Goal: Task Accomplishment & Management: Manage account settings

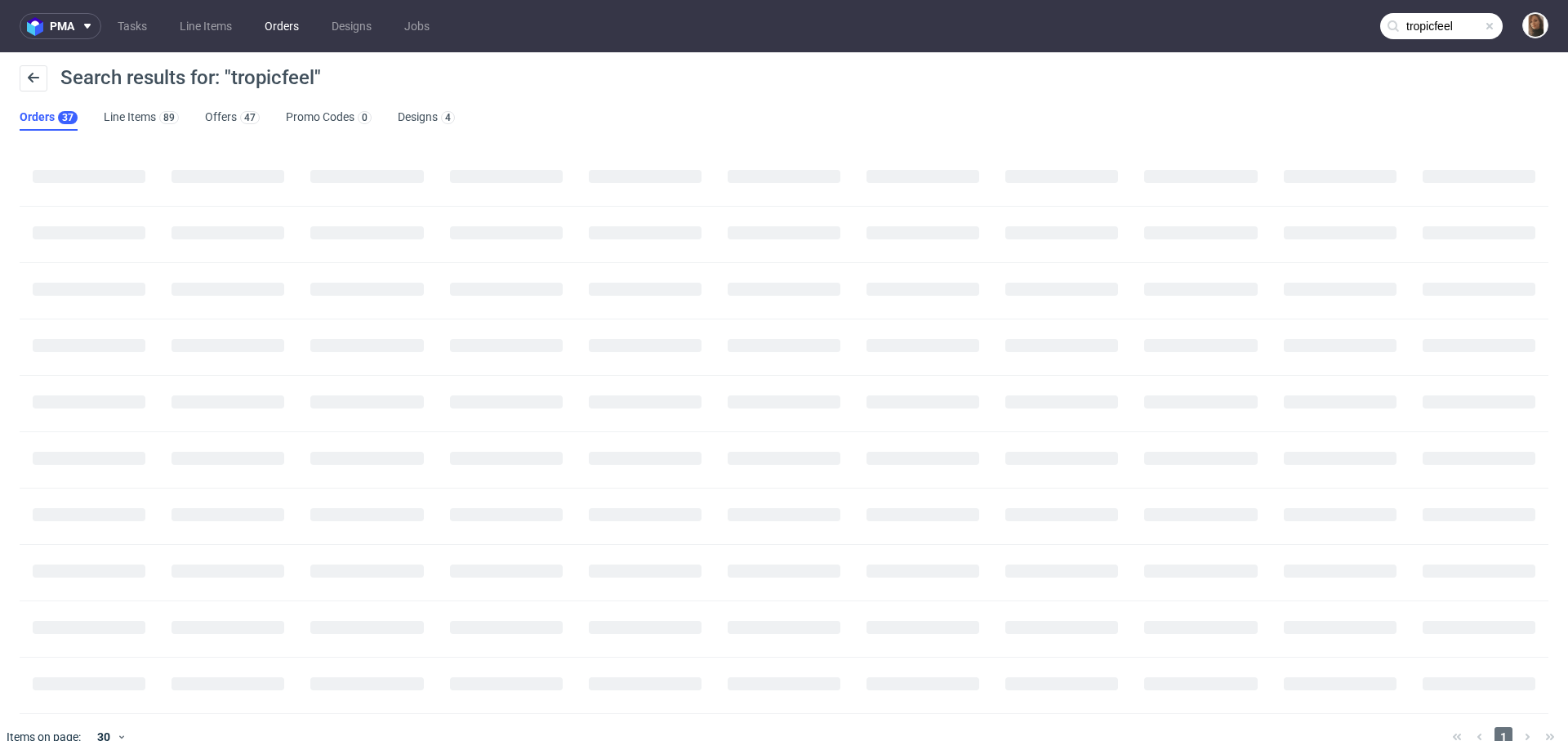
click at [270, 20] on link "Orders" at bounding box center [282, 26] width 54 height 26
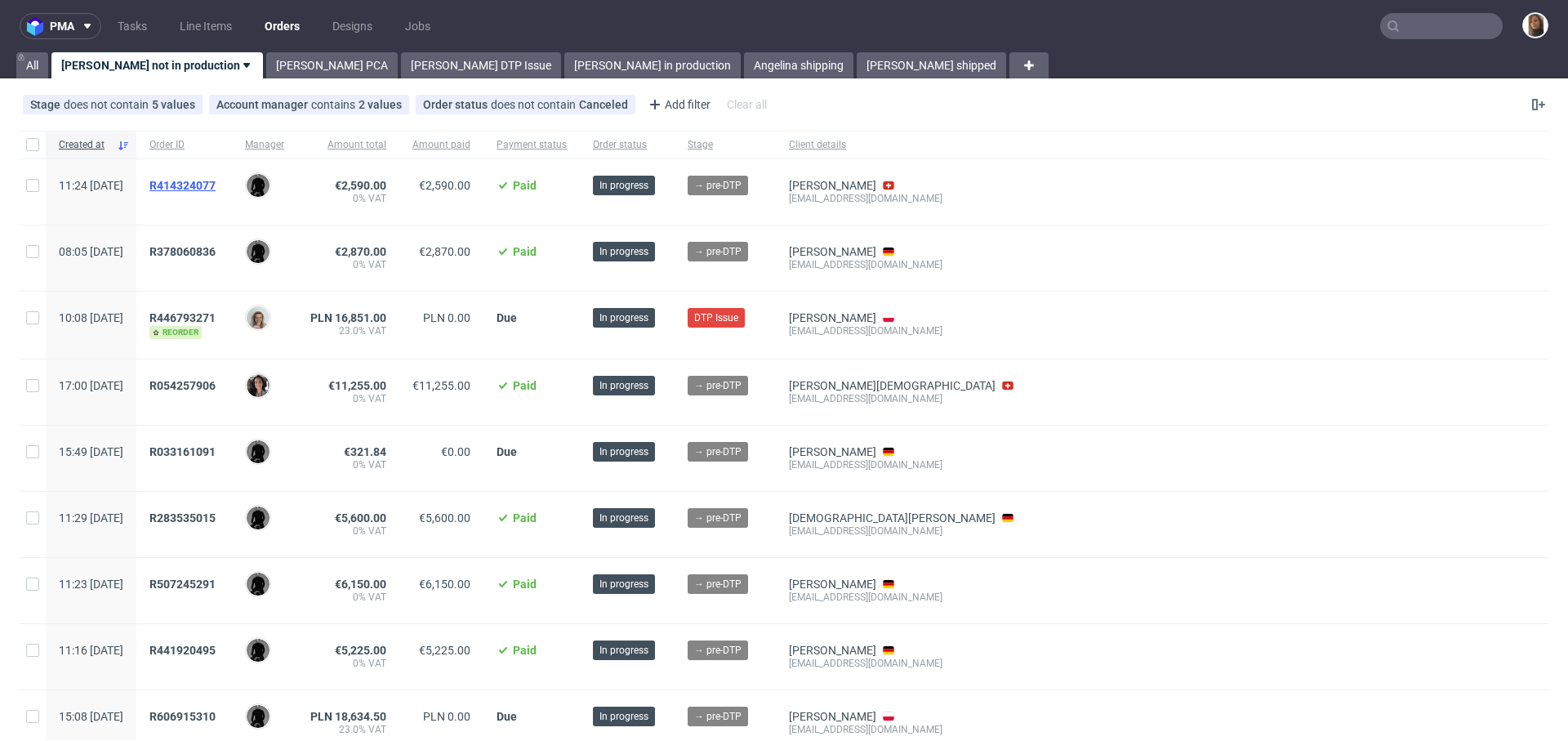
click at [216, 184] on span "R414324077" at bounding box center [183, 185] width 66 height 13
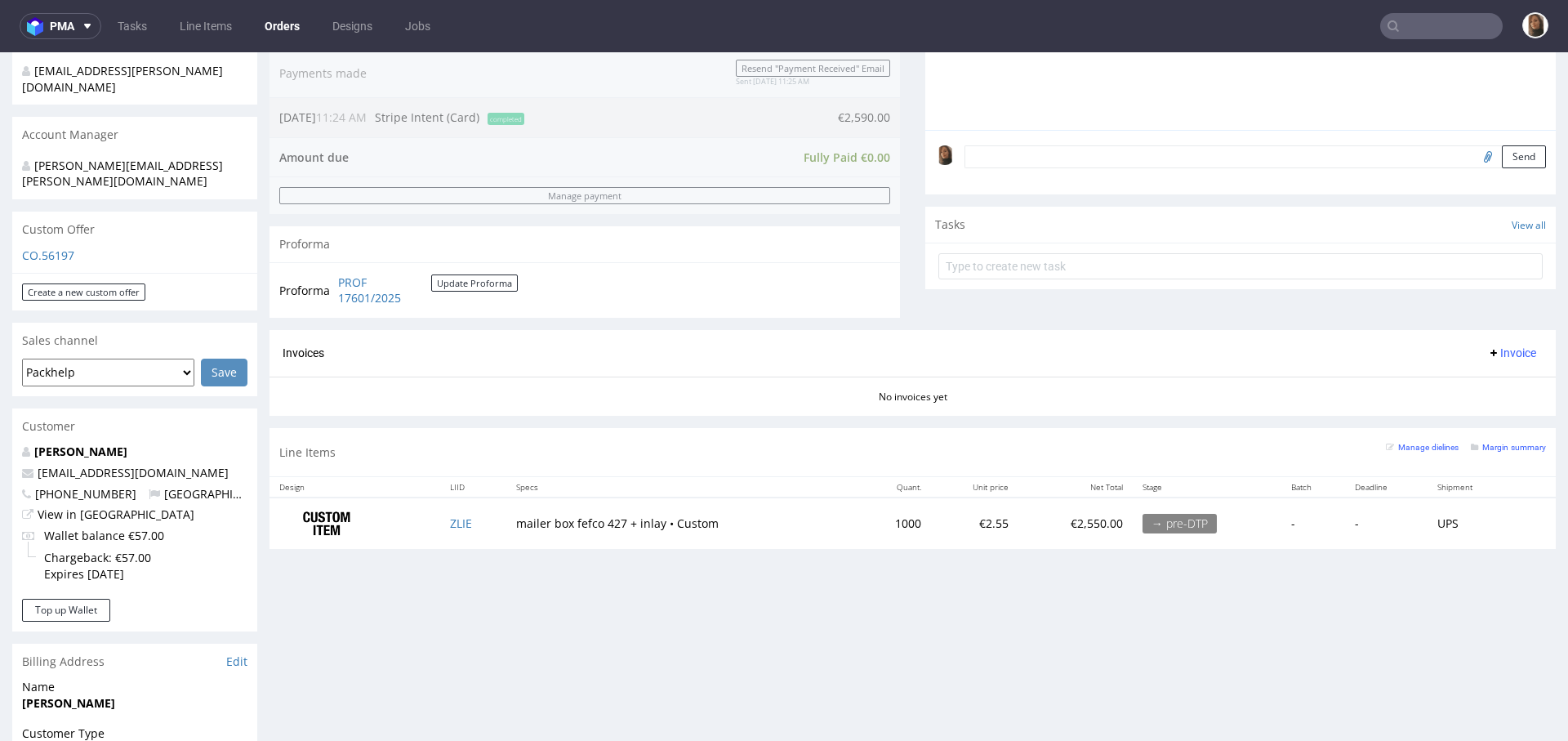
scroll to position [436, 0]
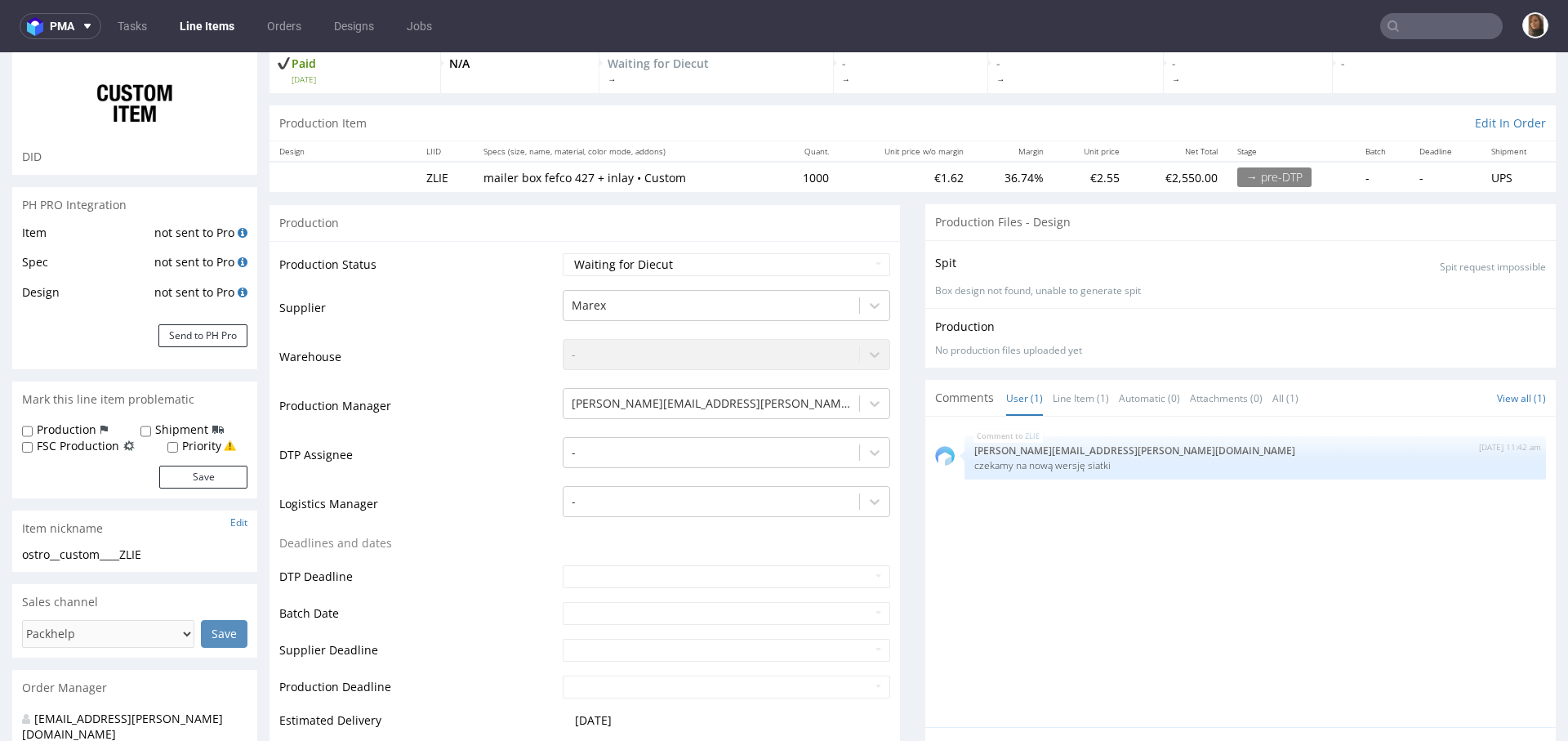
scroll to position [285, 0]
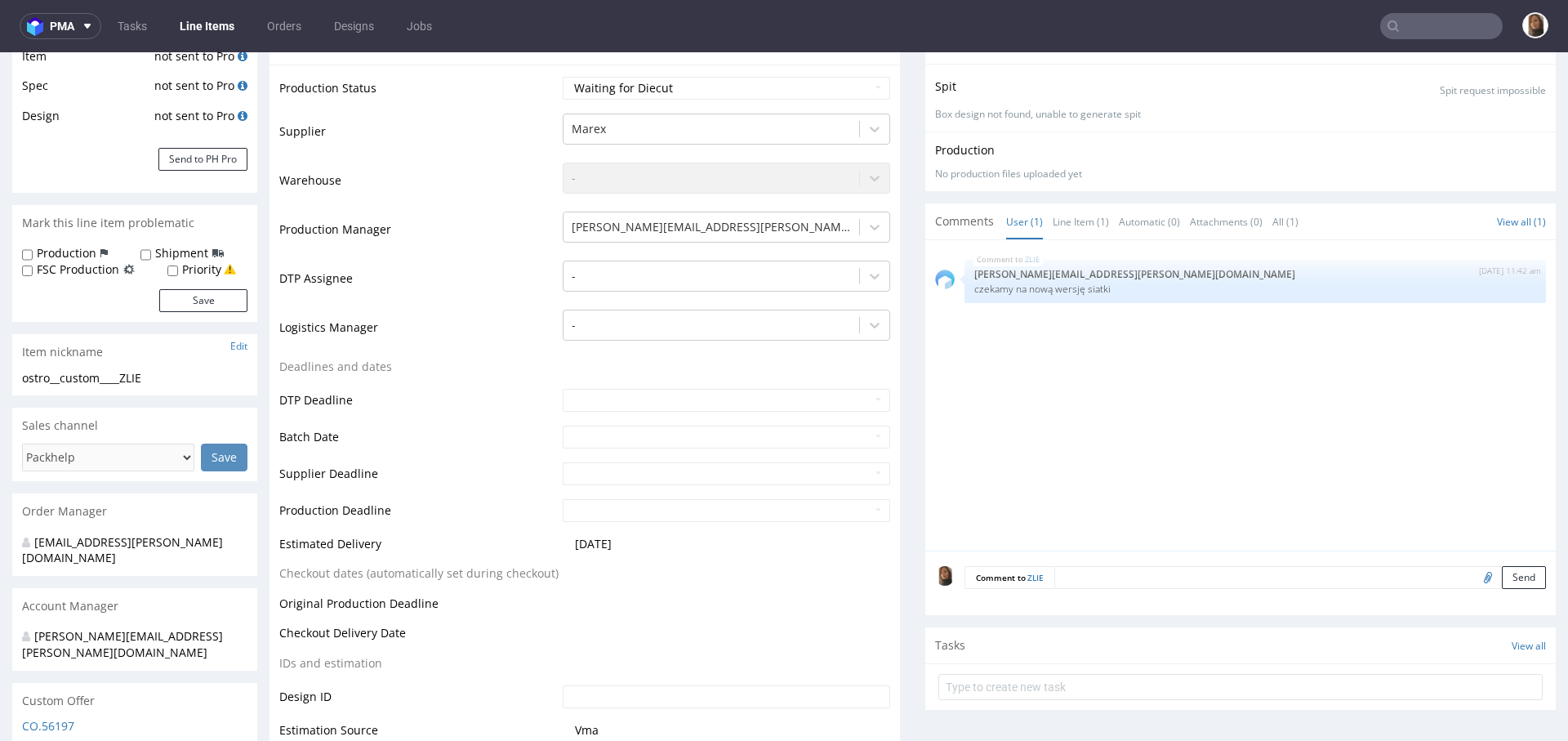
click at [1474, 577] on input "file" at bounding box center [1485, 577] width 23 height 21
type input "C:\fakepath\Jungkraut_Swiss Excellence Anti-Aging System_fefco-427-310-x-235-x-…"
click at [1502, 566] on button "Send" at bounding box center [1524, 577] width 44 height 23
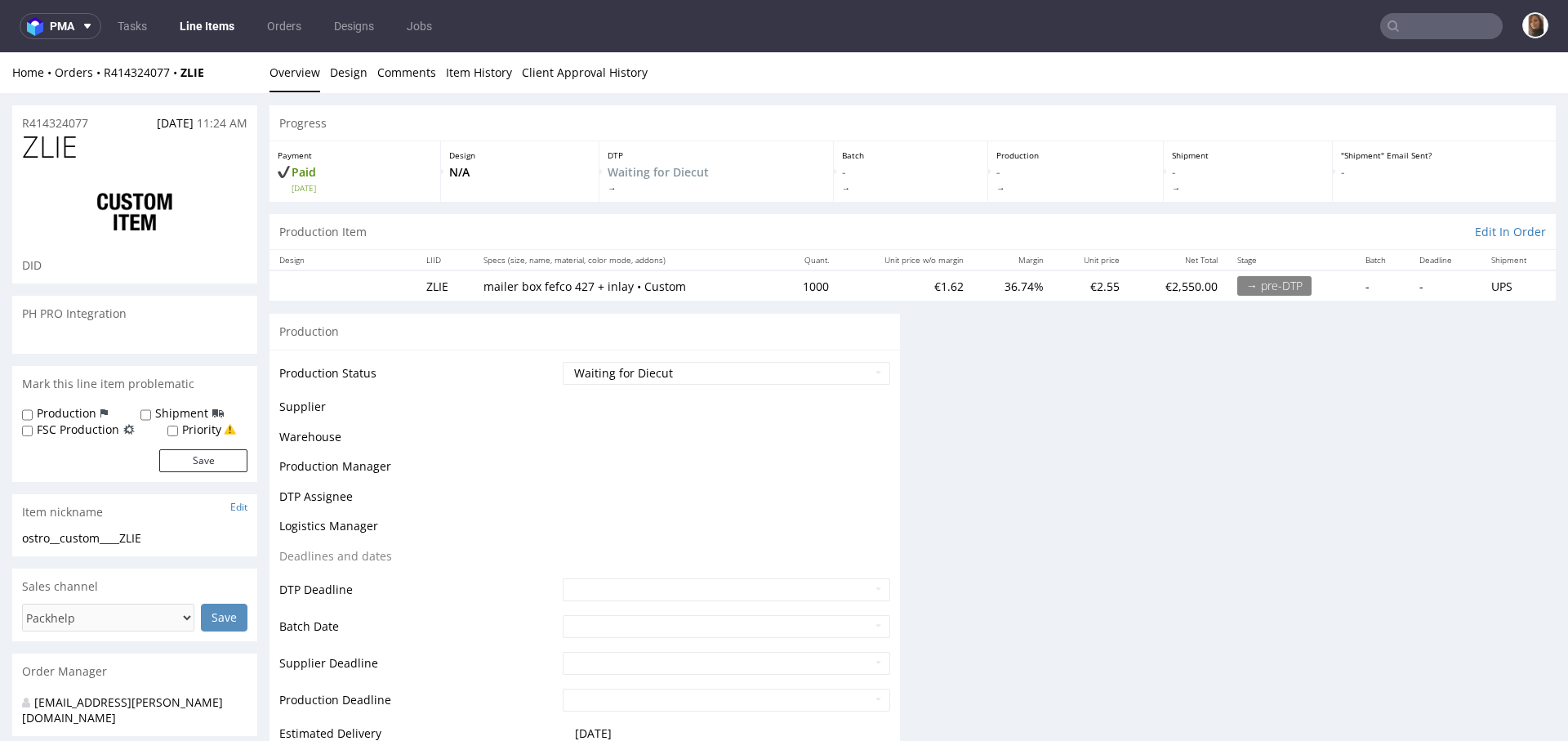
scroll to position [0, 0]
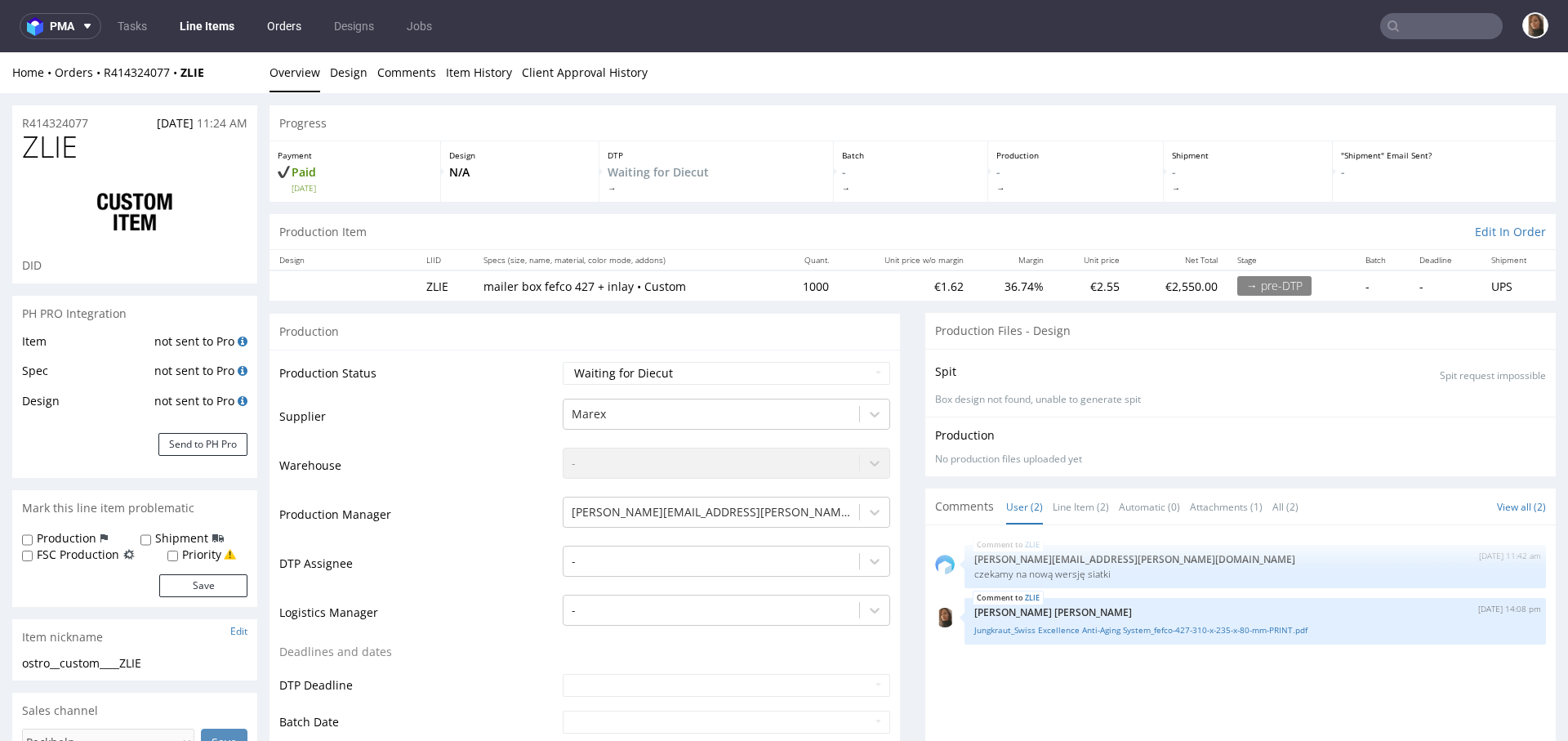
click at [289, 27] on link "Orders" at bounding box center [284, 26] width 54 height 26
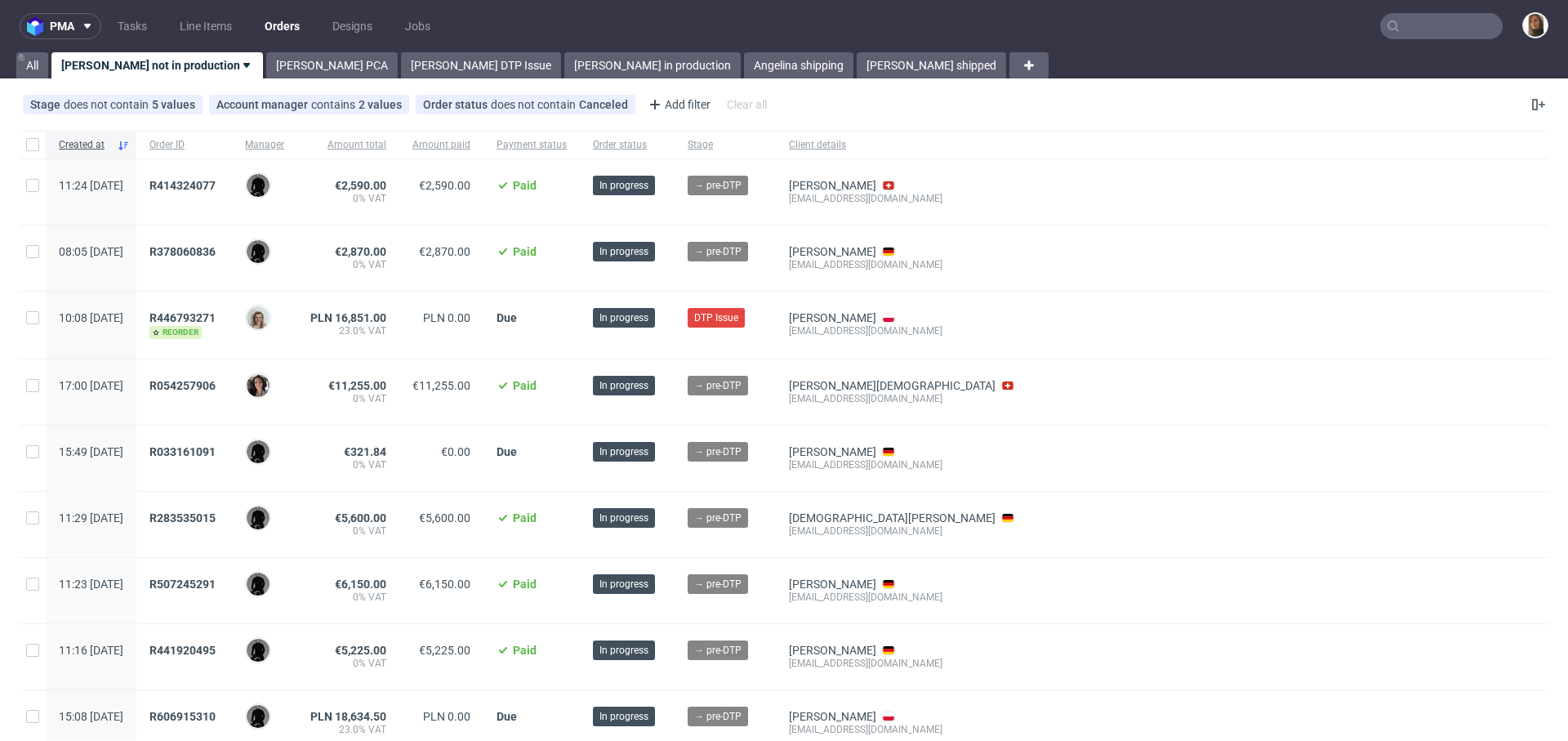
click at [219, 270] on span "R378060836" at bounding box center [184, 258] width 70 height 26
click at [216, 246] on span "R378060836" at bounding box center [183, 251] width 66 height 13
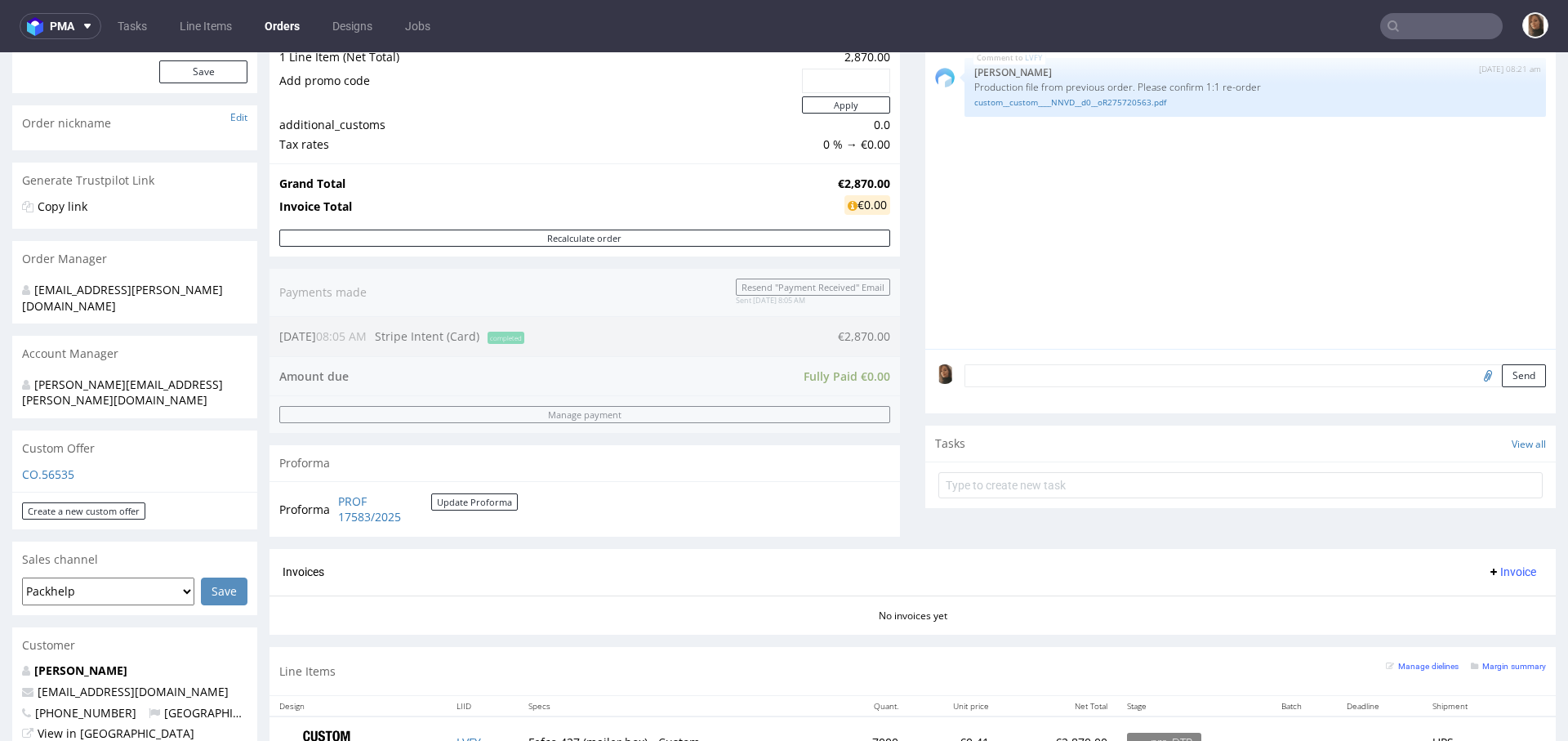
scroll to position [314, 0]
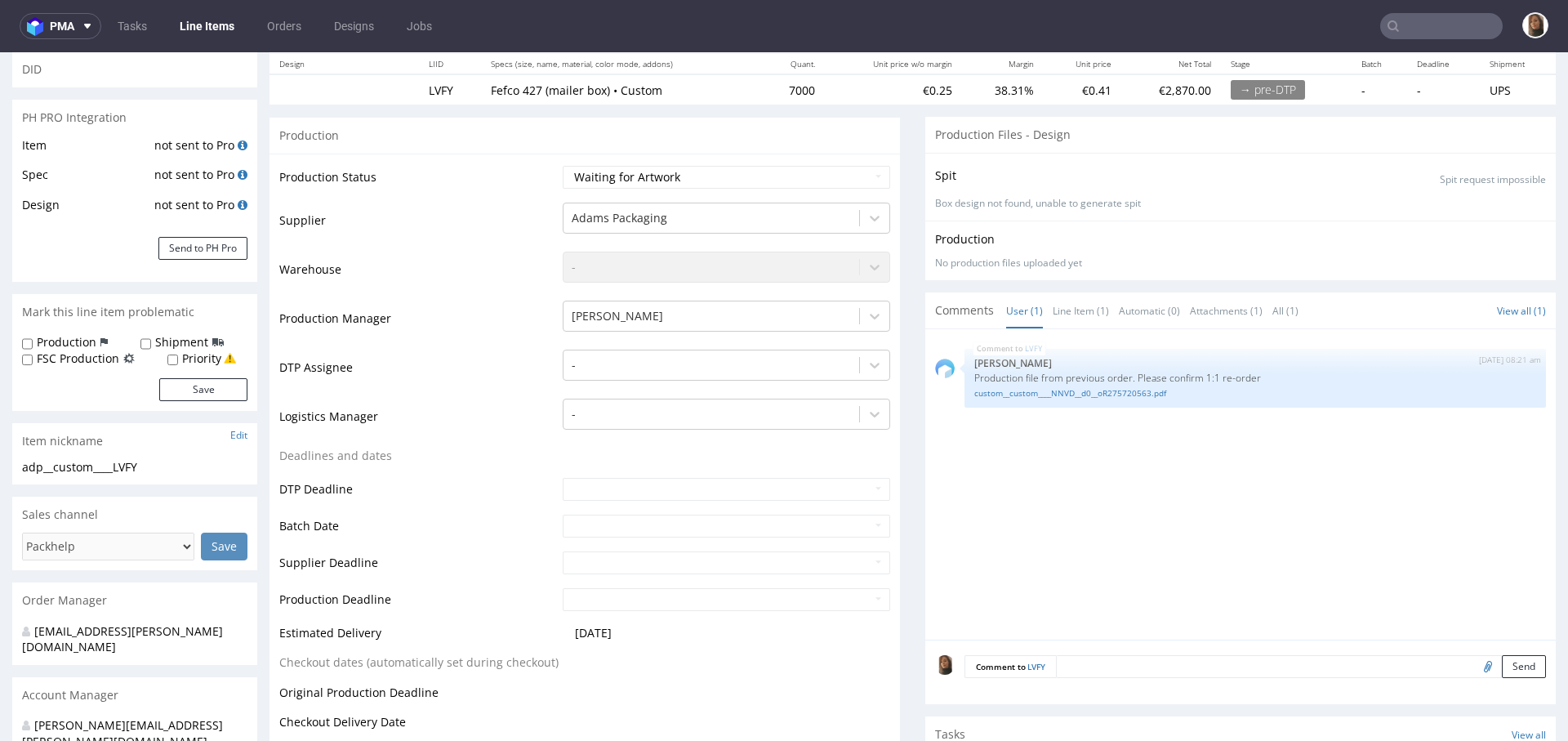
scroll to position [292, 0]
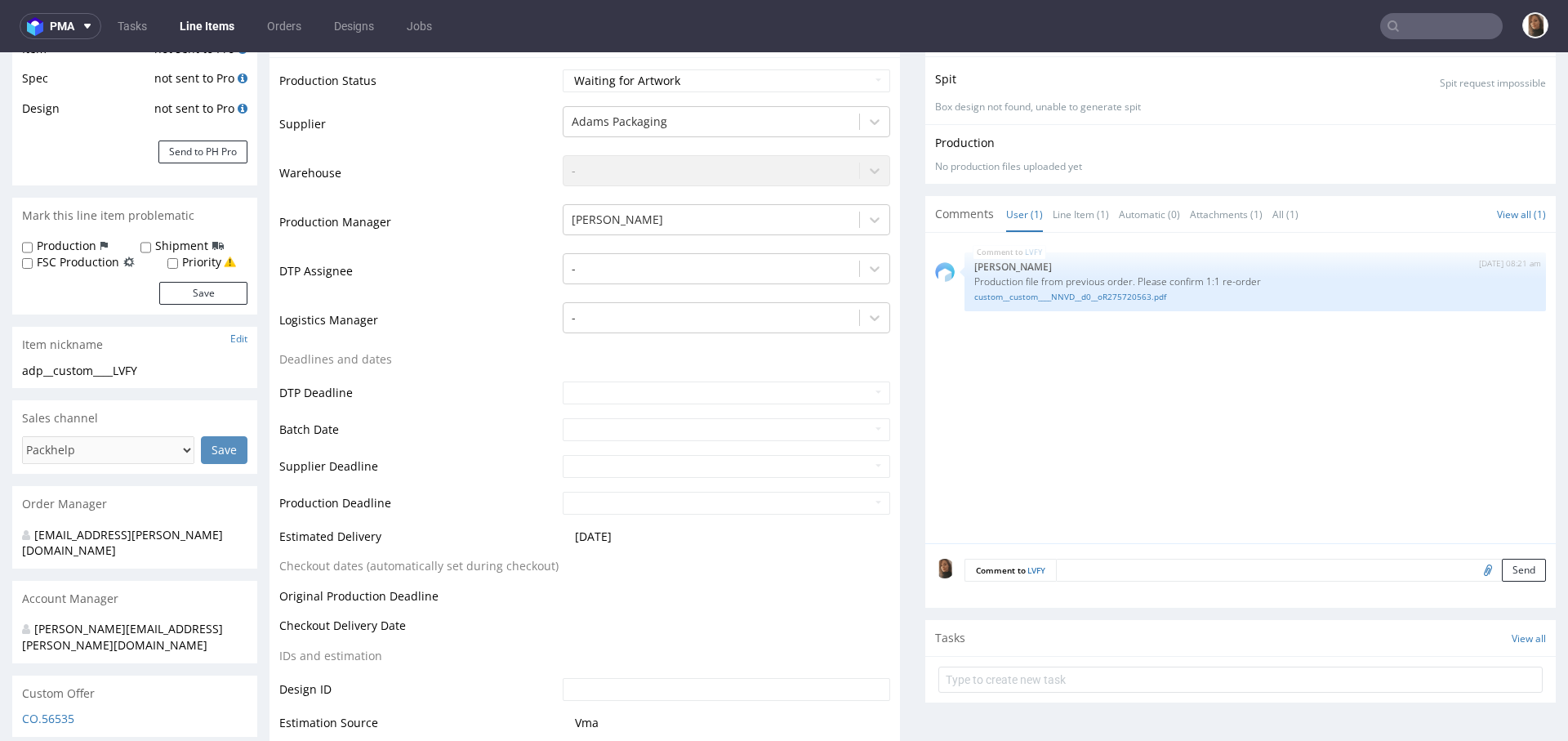
click at [1078, 566] on textarea at bounding box center [1301, 570] width 490 height 23
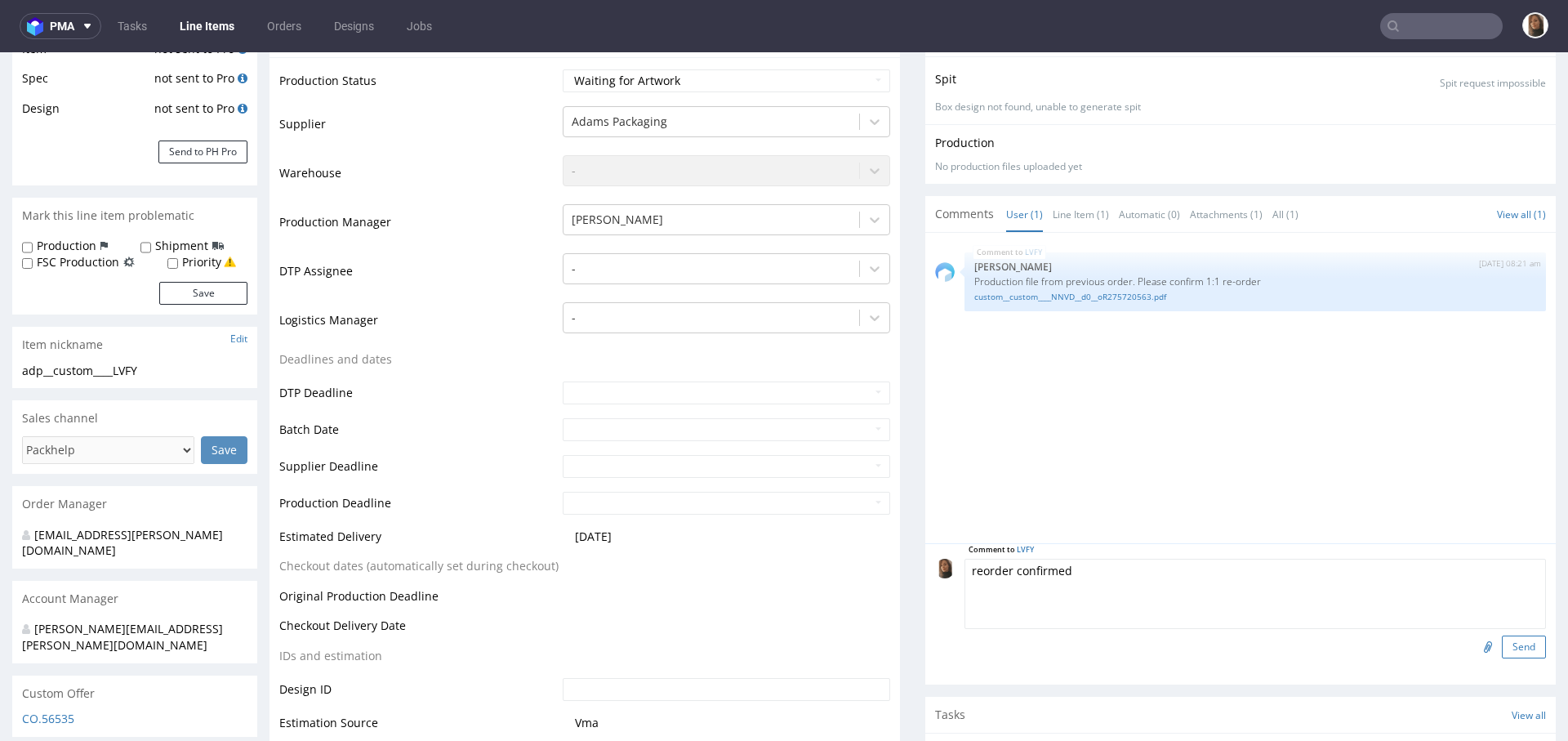
type textarea "reorder confirmed"
click at [1502, 644] on button "Send" at bounding box center [1524, 647] width 44 height 23
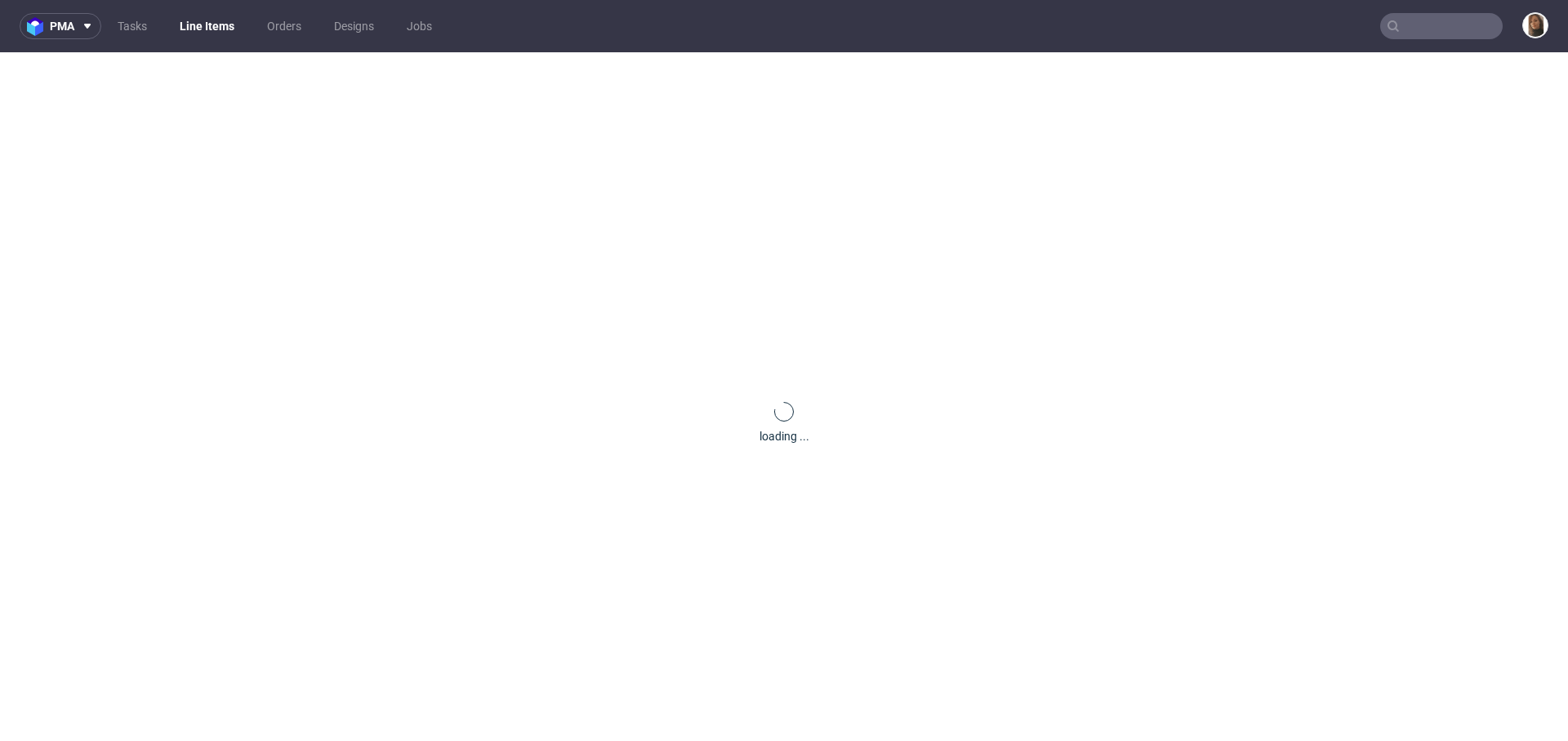
scroll to position [0, 0]
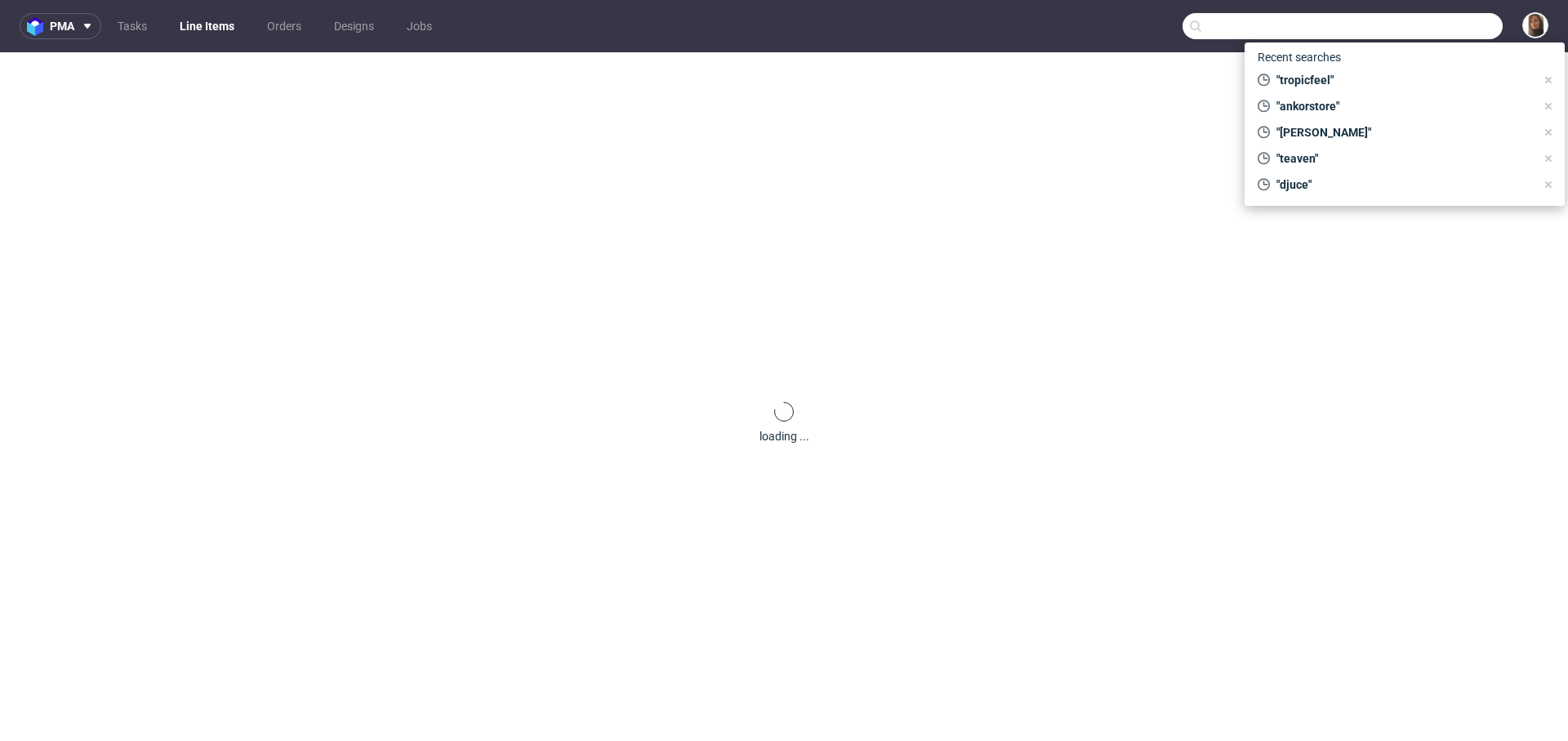
click at [1431, 34] on input "text" at bounding box center [1343, 26] width 320 height 26
paste input "exseedhealth.com"
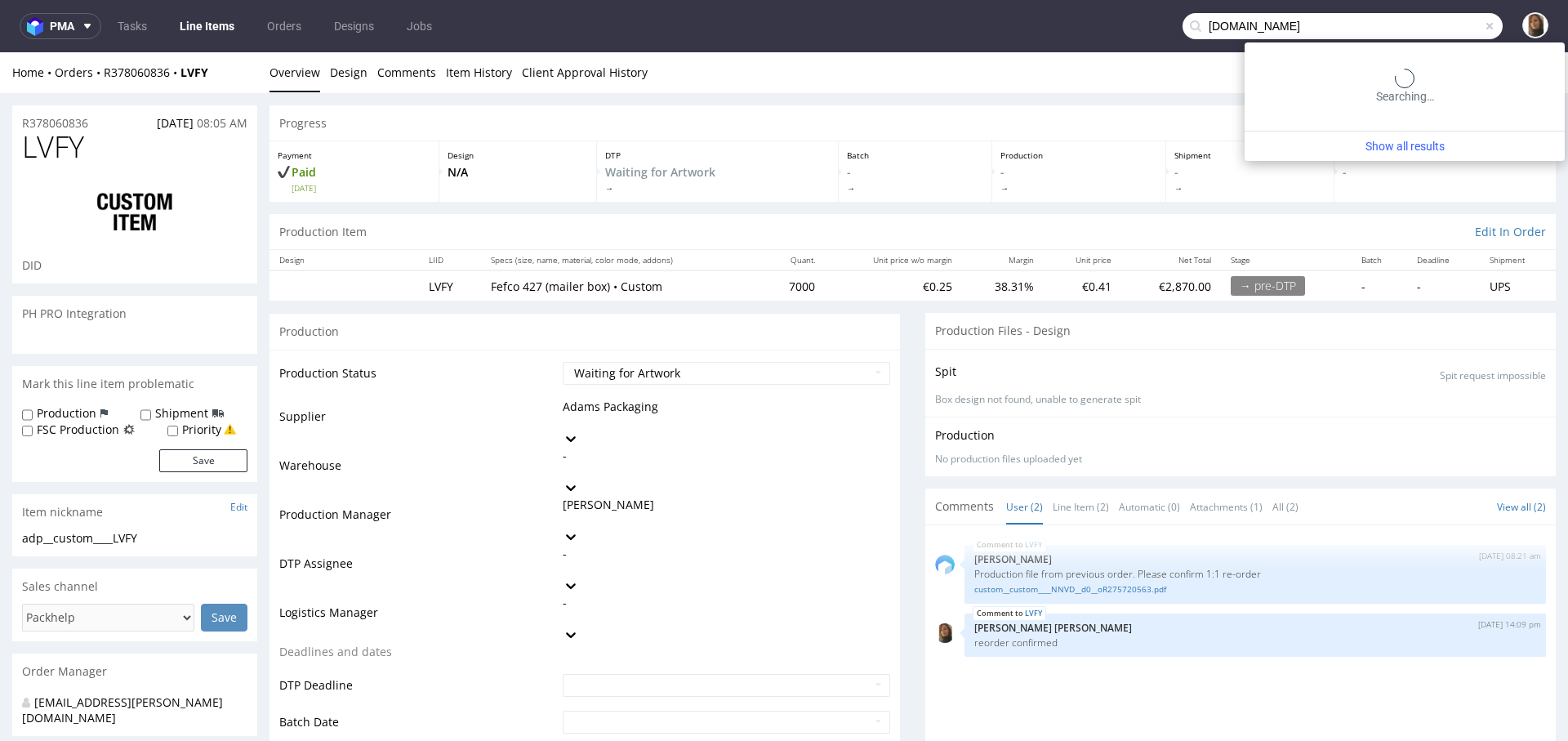
type input "exseedhealth.com"
